Goal: Information Seeking & Learning: Learn about a topic

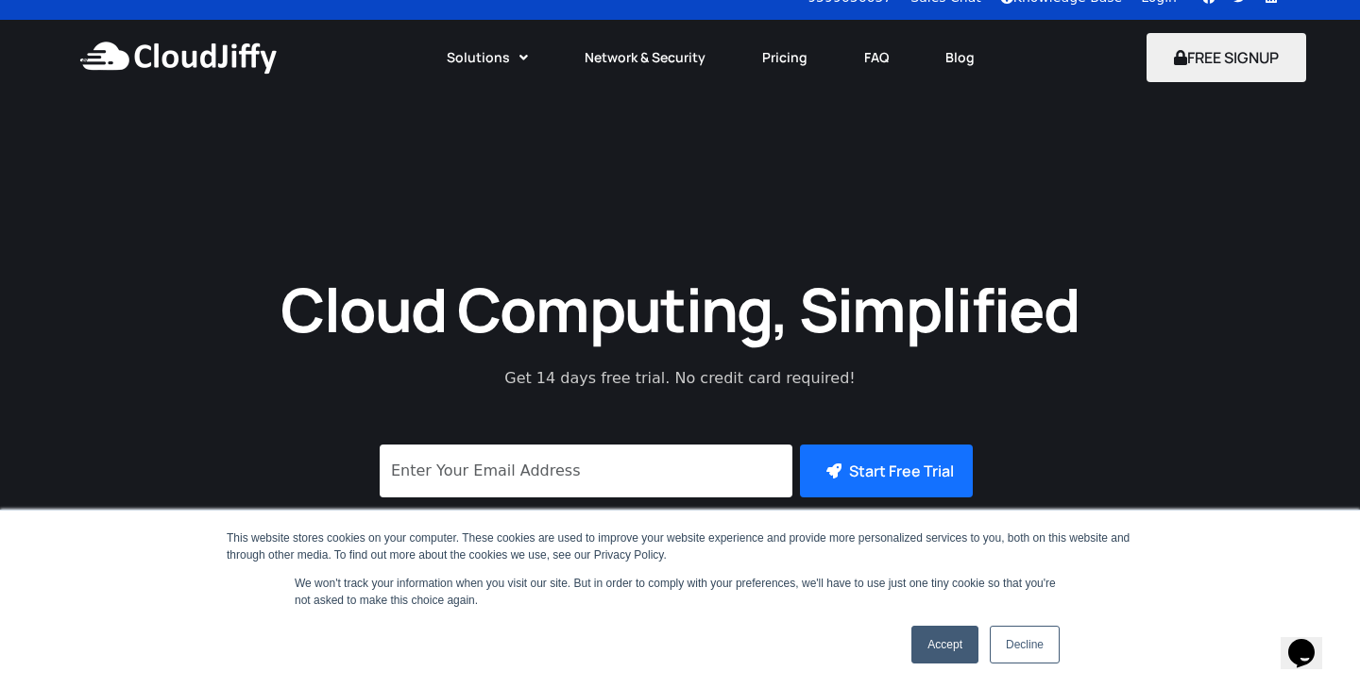
scroll to position [31, 0]
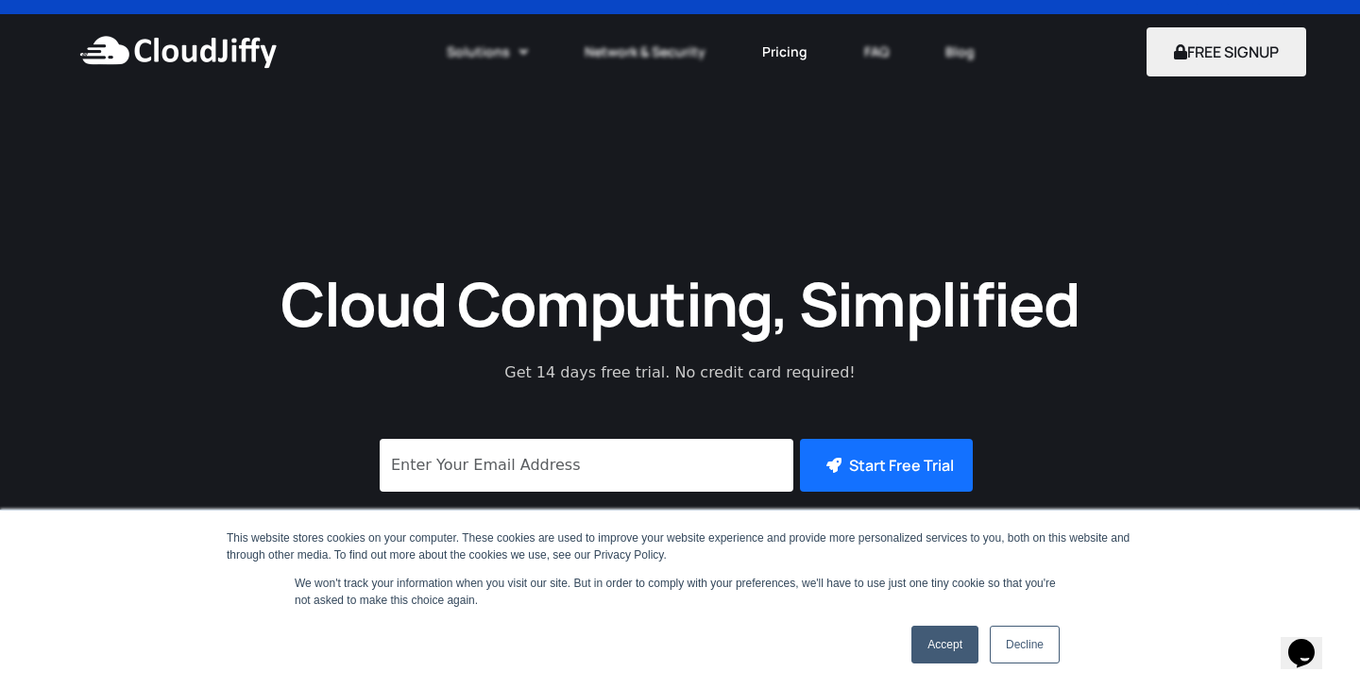
click at [783, 51] on link "Pricing" at bounding box center [785, 52] width 102 height 42
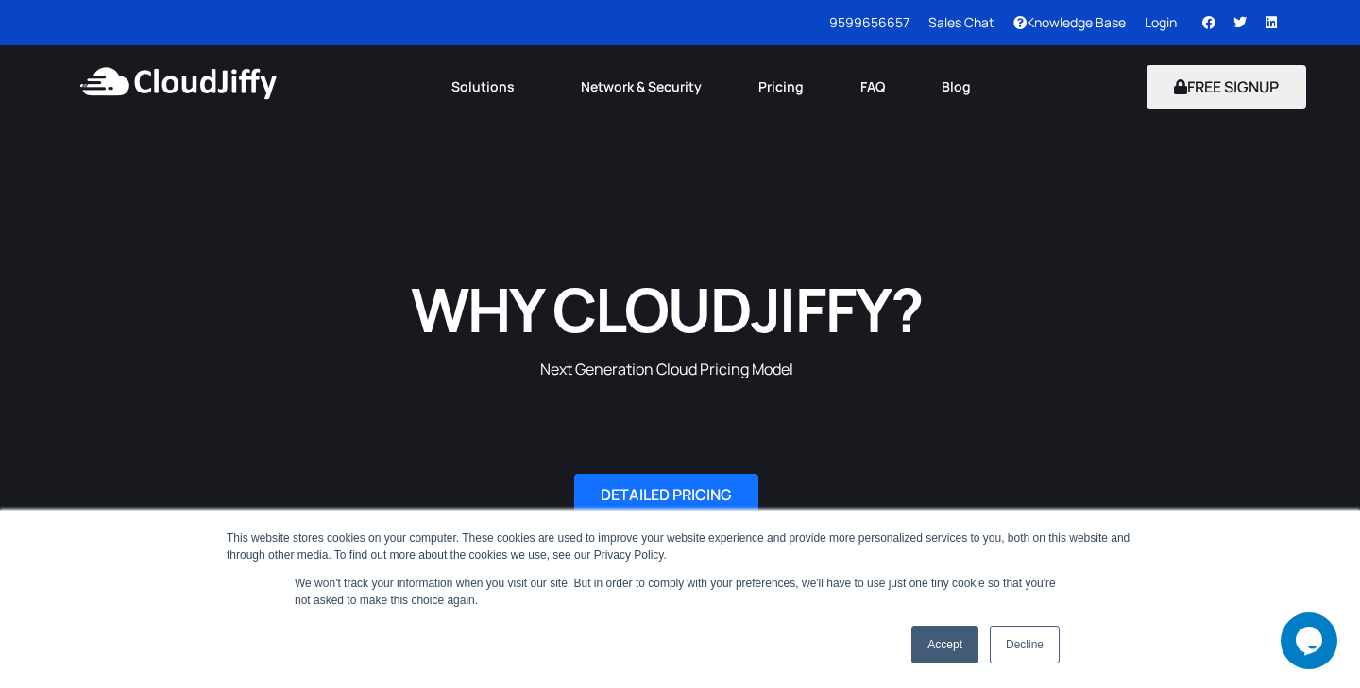
click at [955, 634] on link "Accept" at bounding box center [944, 645] width 67 height 38
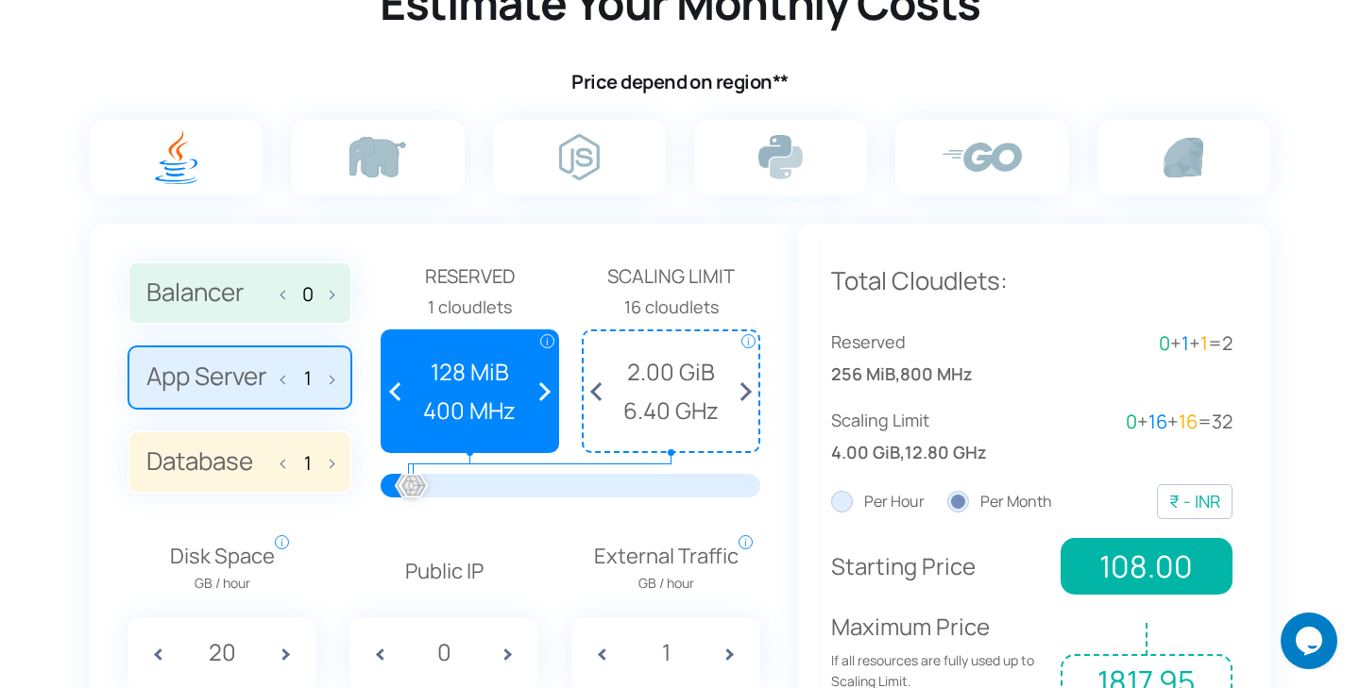
scroll to position [1233, 0]
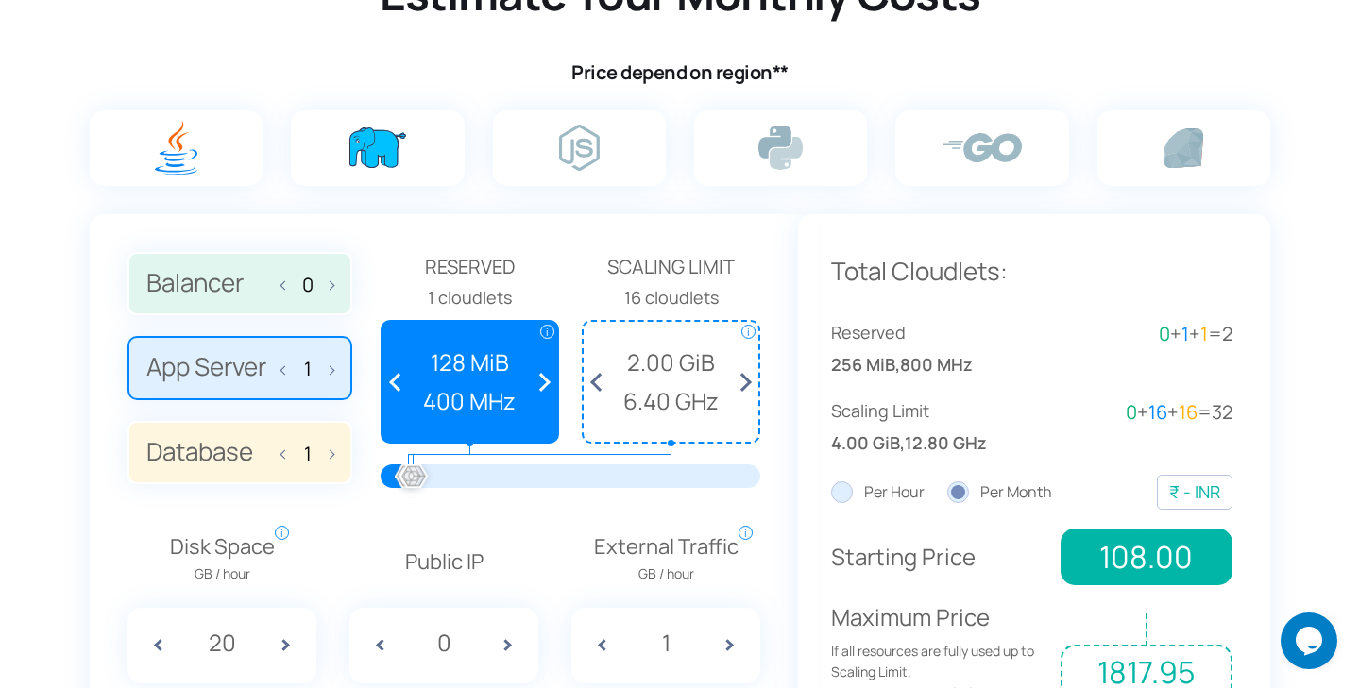
click at [370, 145] on img at bounding box center [377, 147] width 57 height 41
click at [0, 0] on input "radio" at bounding box center [0, 0] width 0 height 0
click at [1158, 149] on label at bounding box center [1183, 148] width 173 height 76
click at [0, 0] on input "radio" at bounding box center [0, 0] width 0 height 0
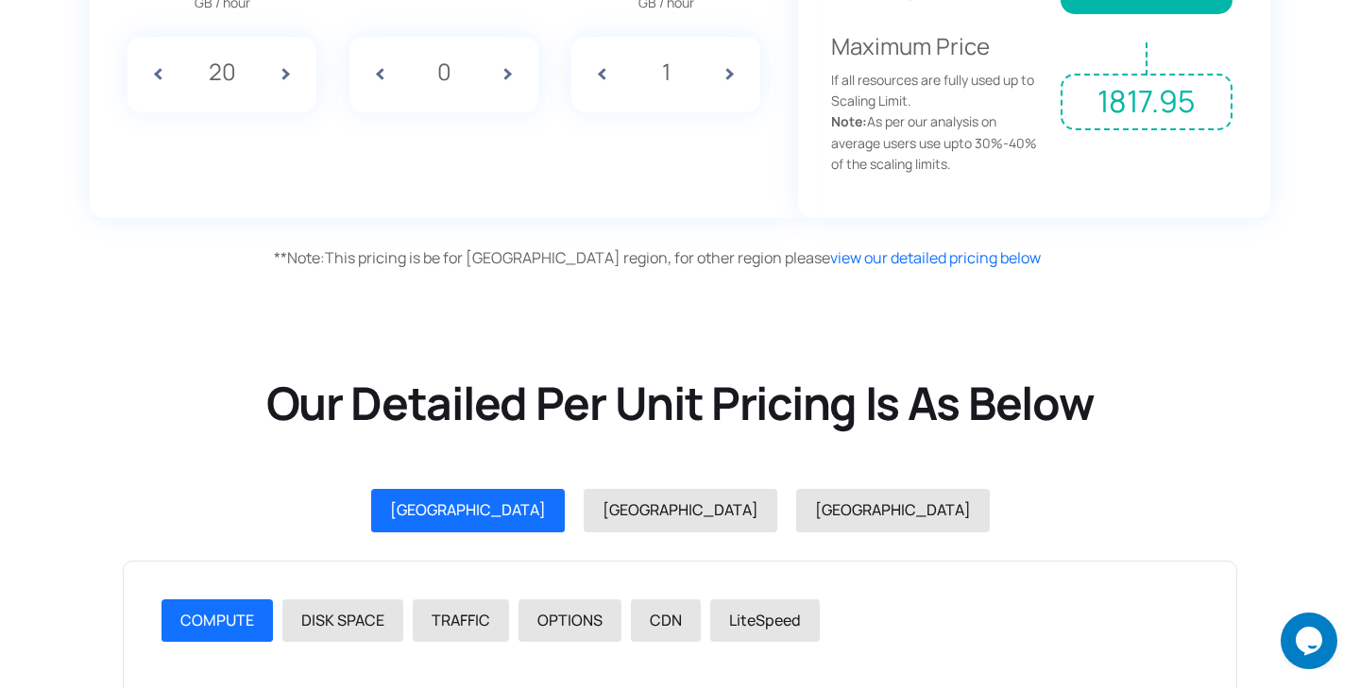
scroll to position [1855, 0]
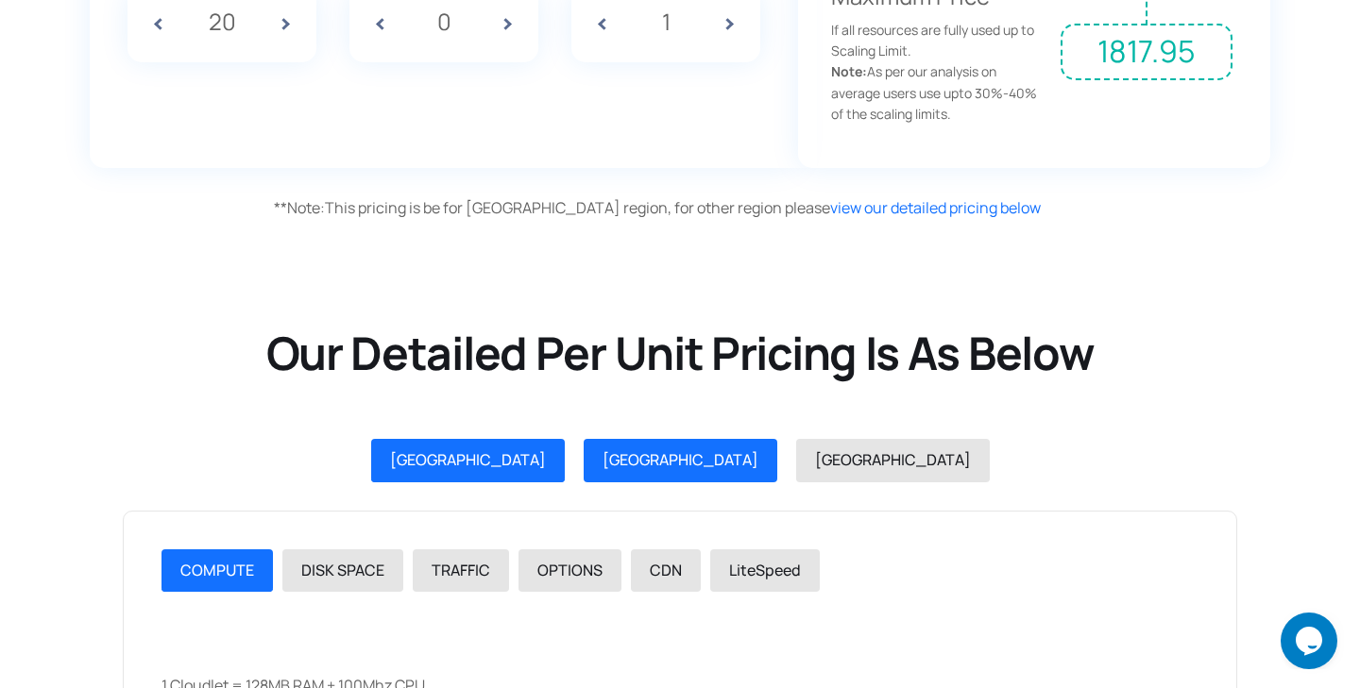
click at [676, 454] on span "USA" at bounding box center [680, 459] width 156 height 21
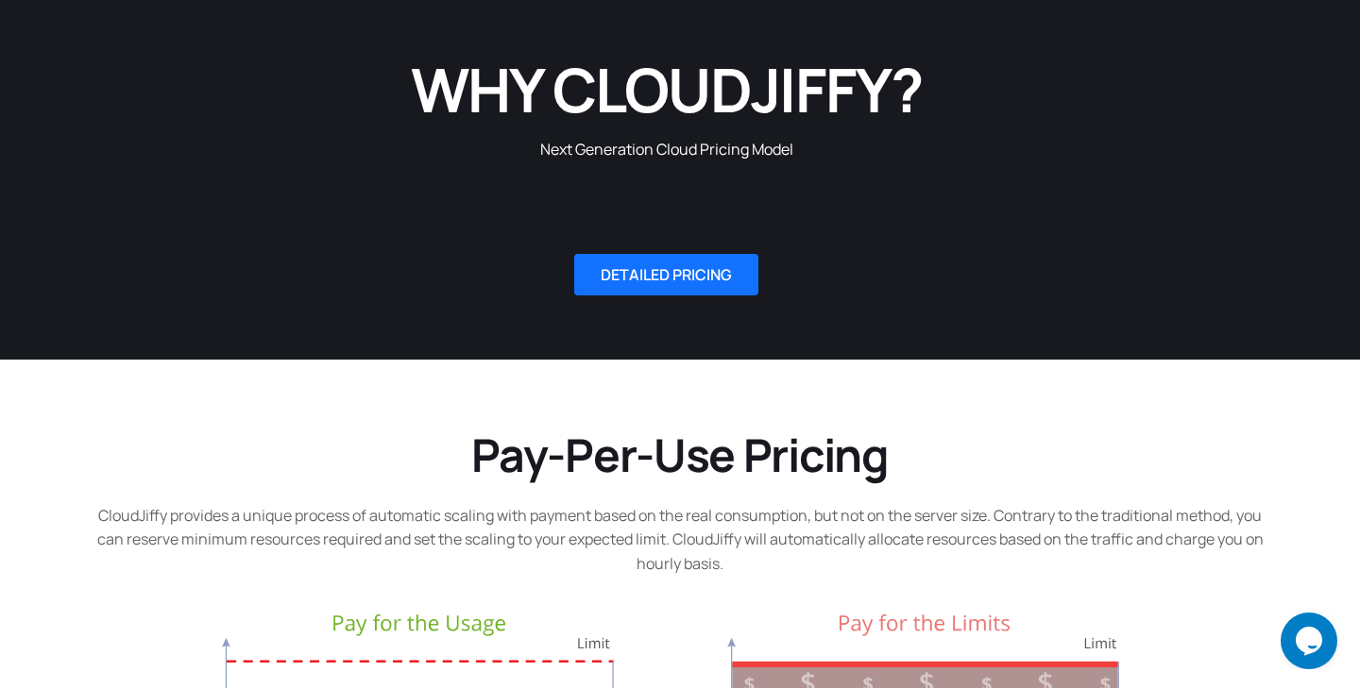
scroll to position [0, 0]
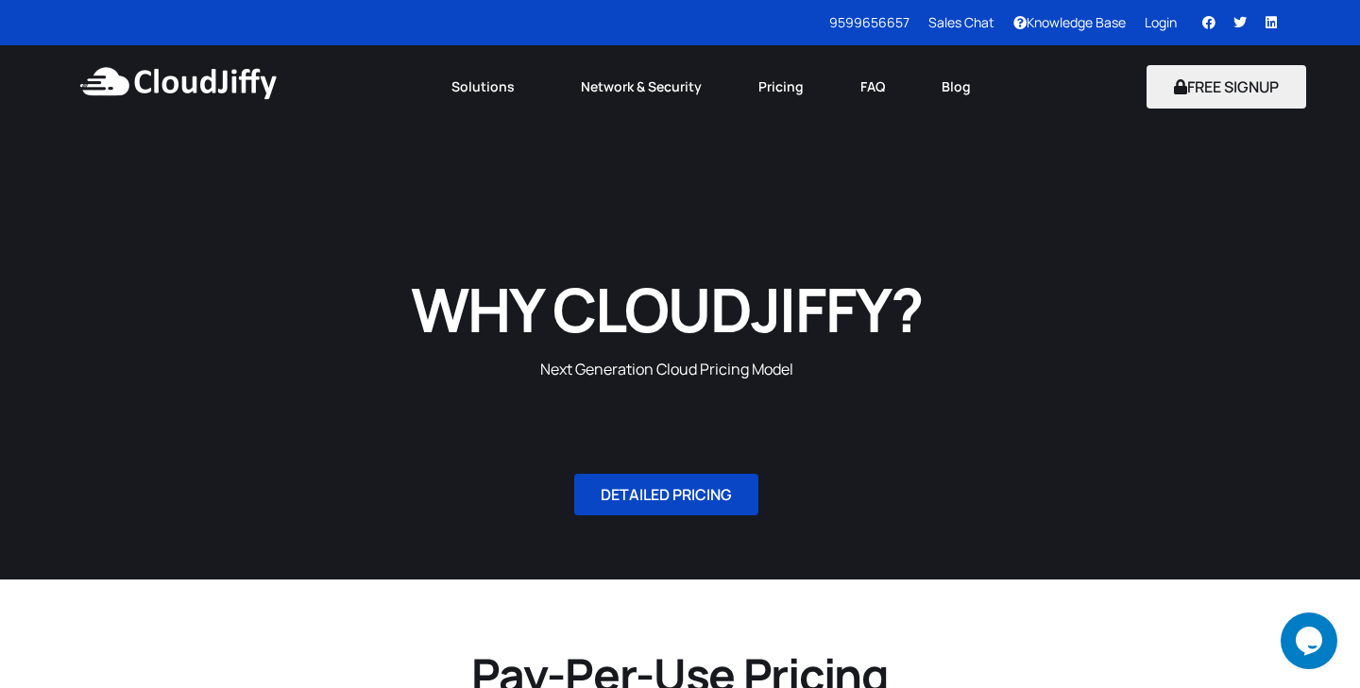
click at [651, 502] on span "DETAILED PRICING" at bounding box center [666, 494] width 131 height 15
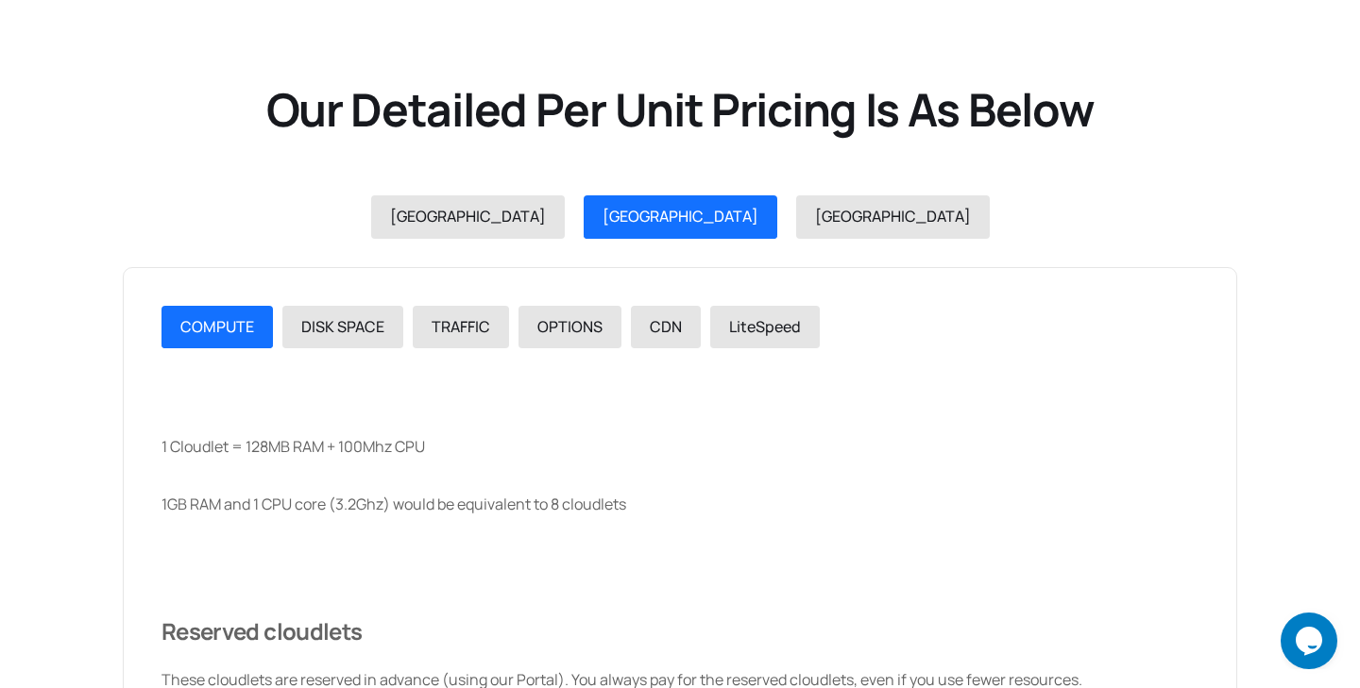
scroll to position [2130, 0]
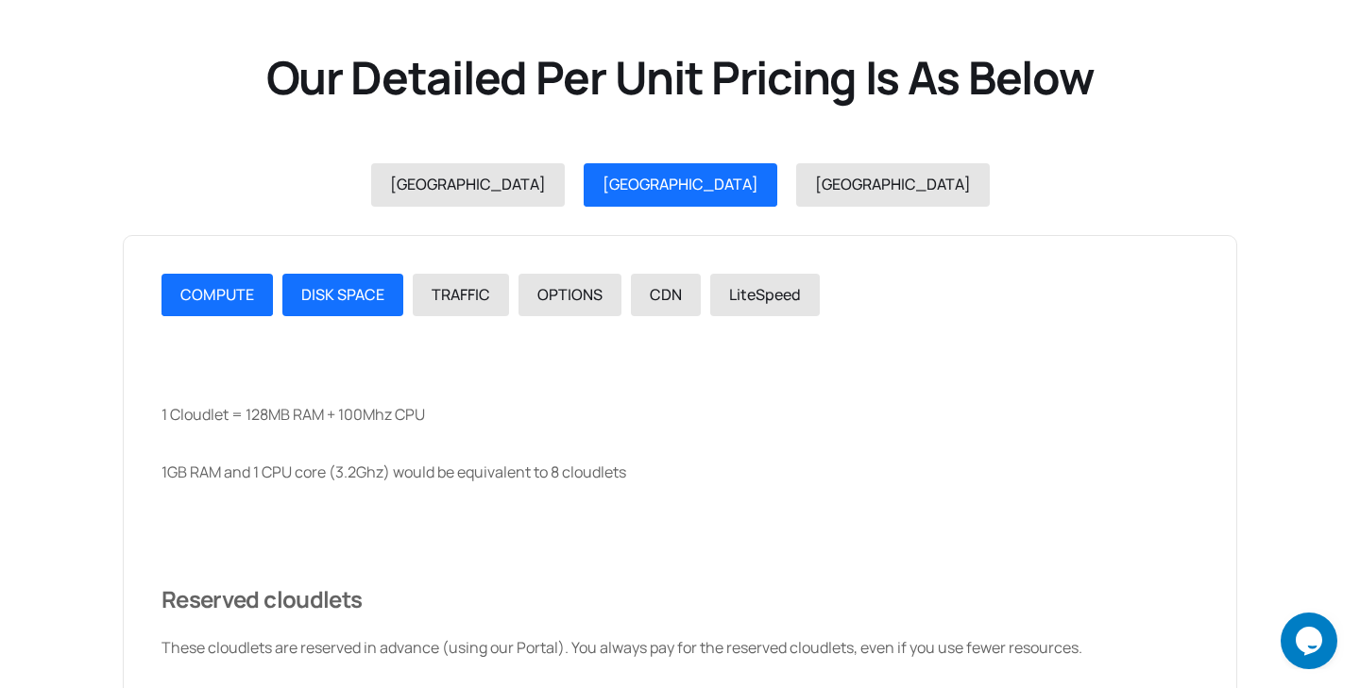
click at [393, 303] on link "DISK SPACE" at bounding box center [342, 295] width 121 height 43
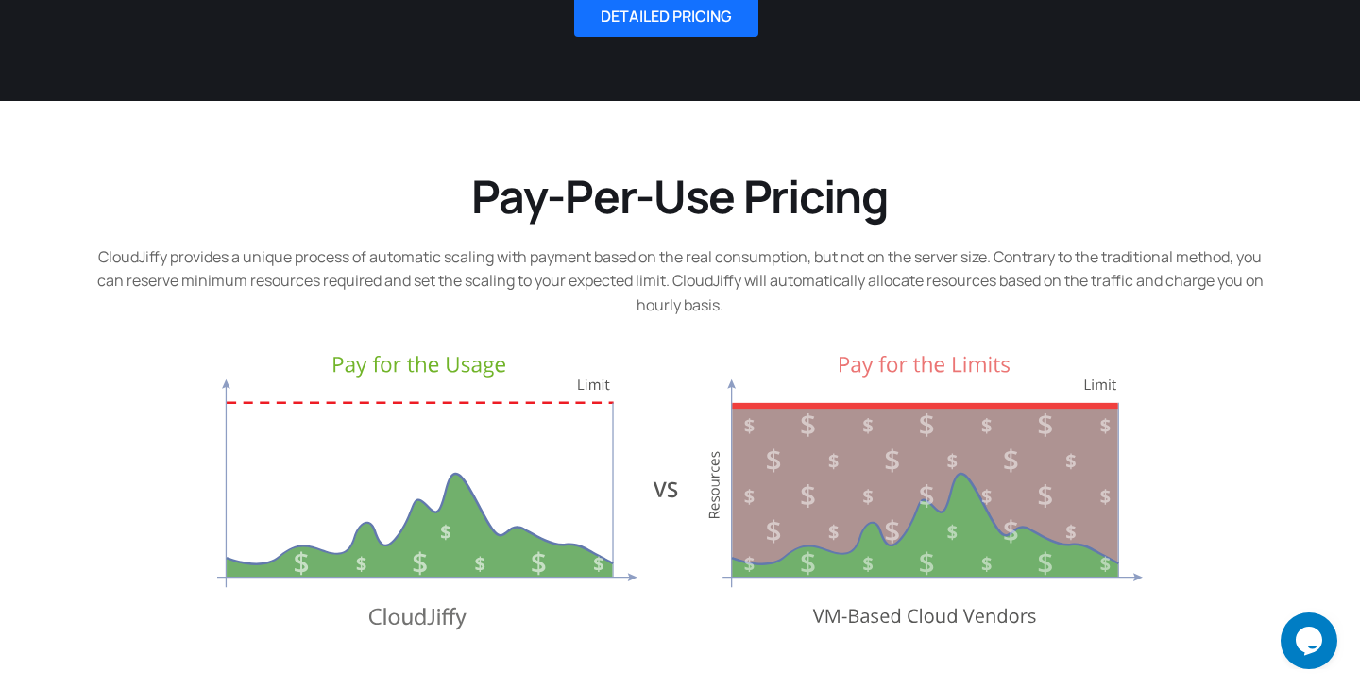
scroll to position [0, 0]
